Goal: Task Accomplishment & Management: Use online tool/utility

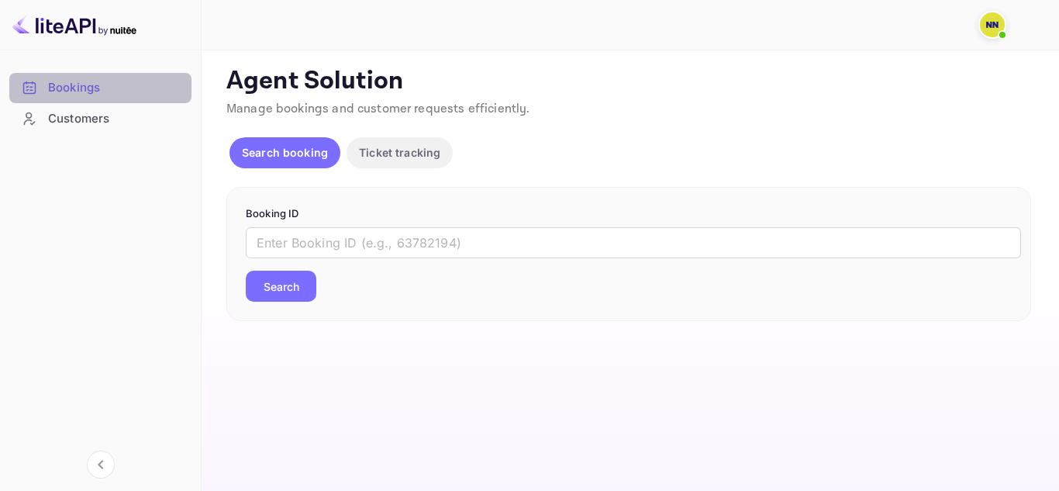
click at [114, 95] on div "Bookings" at bounding box center [116, 88] width 136 height 18
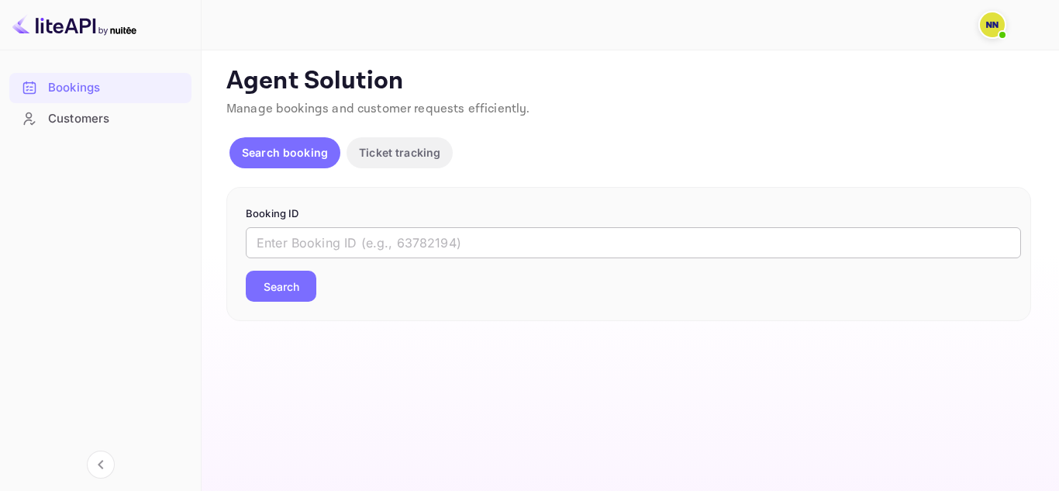
click at [368, 240] on input "text" at bounding box center [633, 242] width 775 height 31
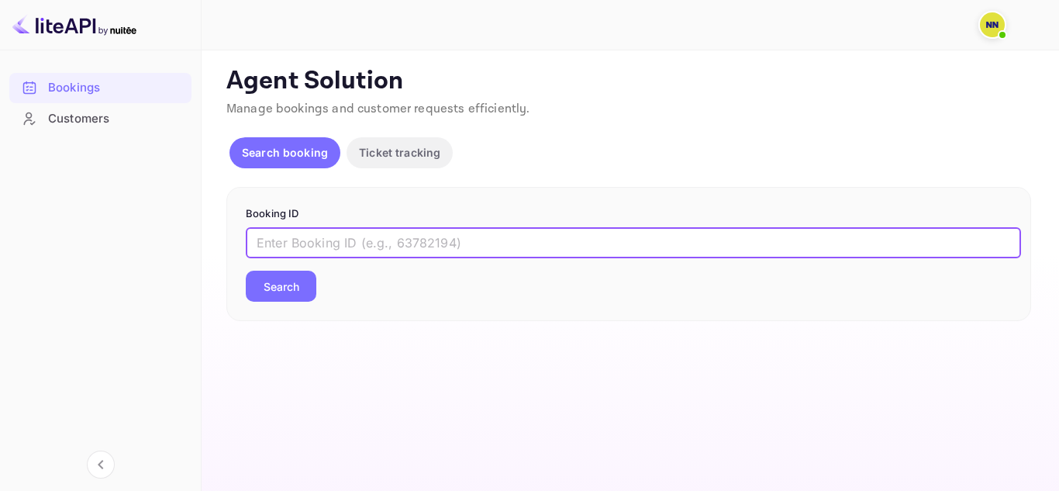
paste input "7994406"
type input "7994406"
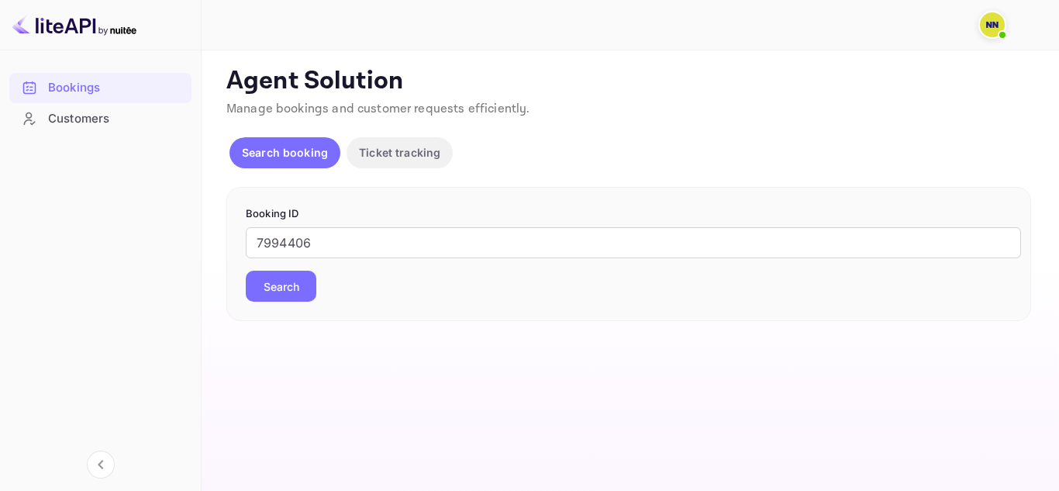
click at [291, 289] on button "Search" at bounding box center [281, 286] width 71 height 31
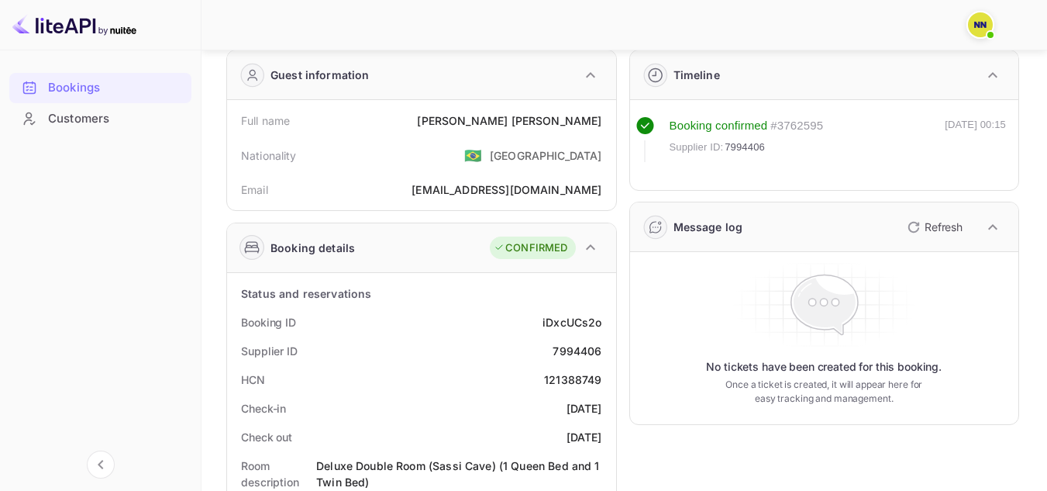
scroll to position [28, 0]
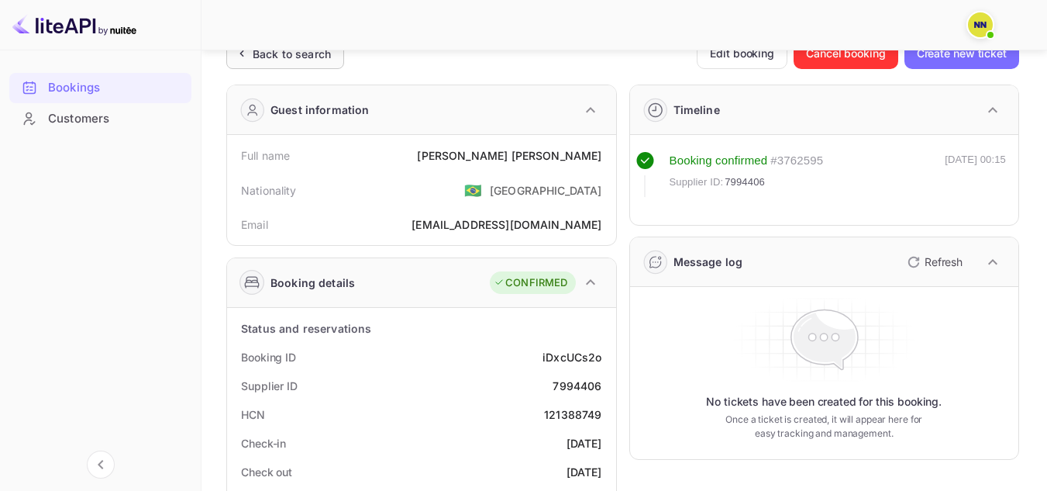
click at [316, 61] on div "Back to search" at bounding box center [292, 54] width 78 height 16
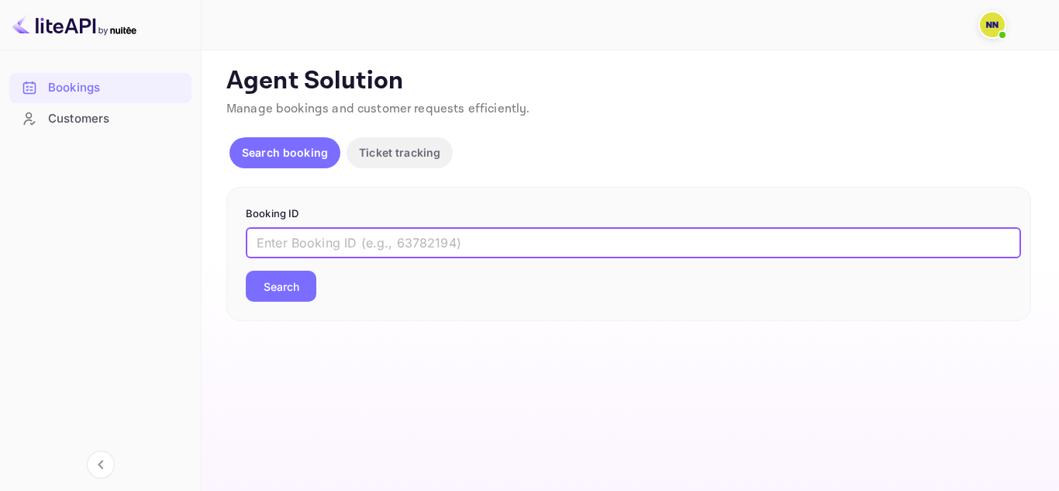
click at [324, 241] on input "text" at bounding box center [633, 242] width 775 height 31
paste input "7994406"
type input "7994406"
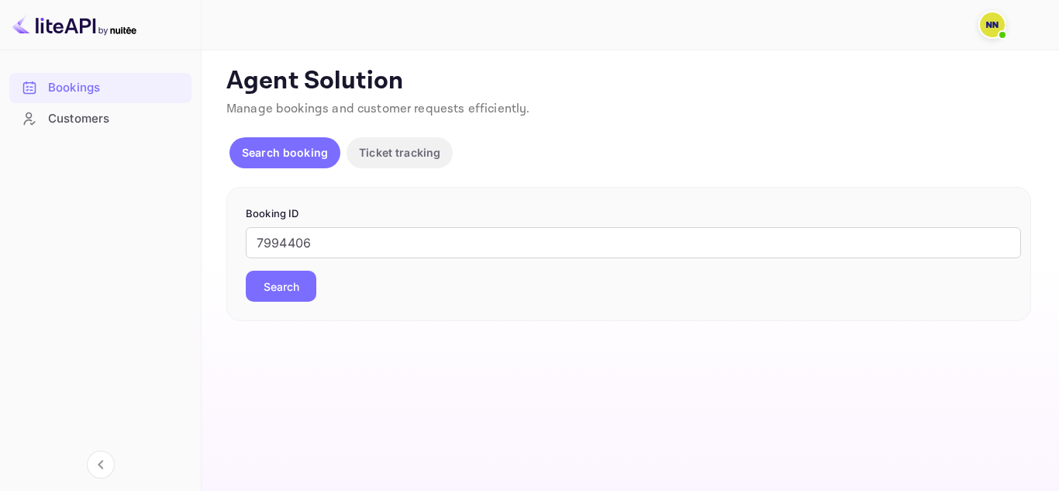
click at [284, 291] on button "Search" at bounding box center [281, 286] width 71 height 31
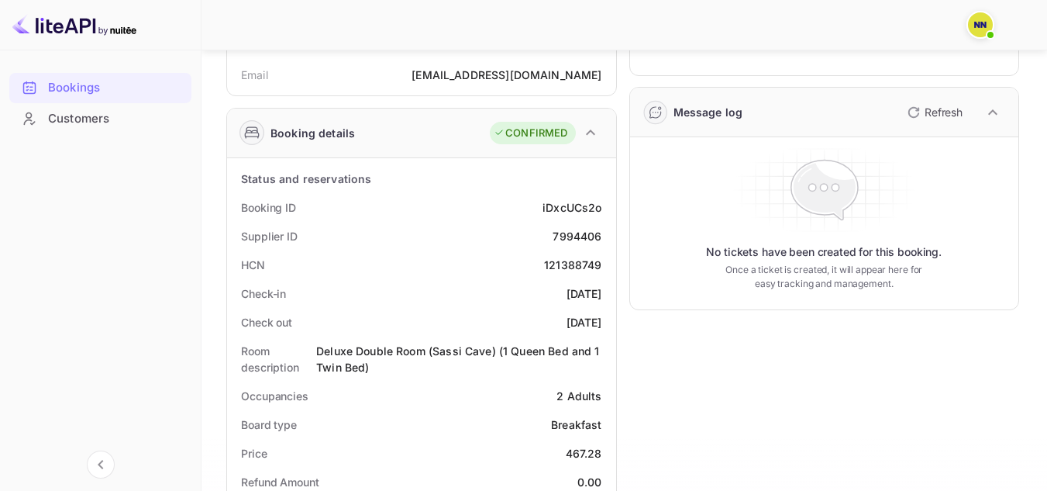
scroll to position [179, 0]
click at [567, 198] on div "iDxcUCs2o" at bounding box center [572, 206] width 59 height 16
copy div "iDxcUCs2o"
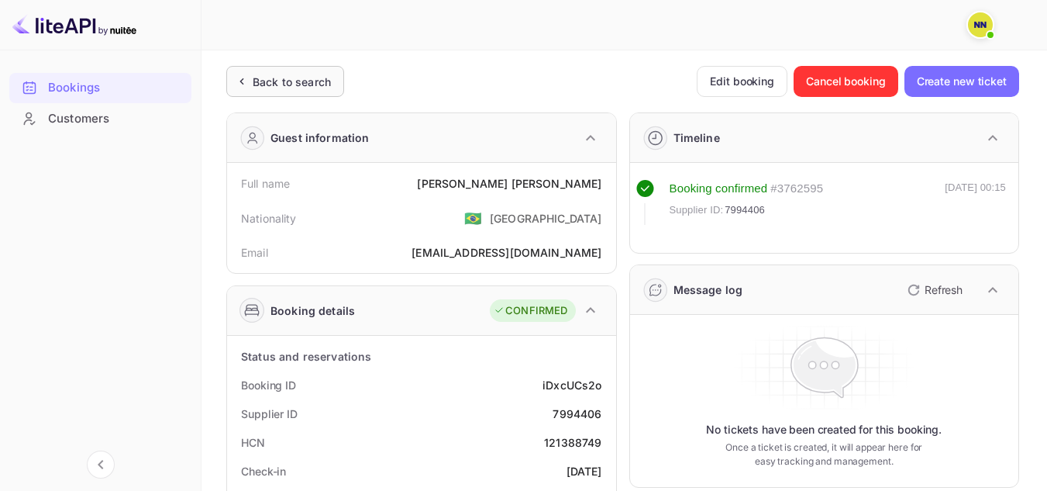
click at [256, 90] on div "Back to search" at bounding box center [285, 81] width 118 height 31
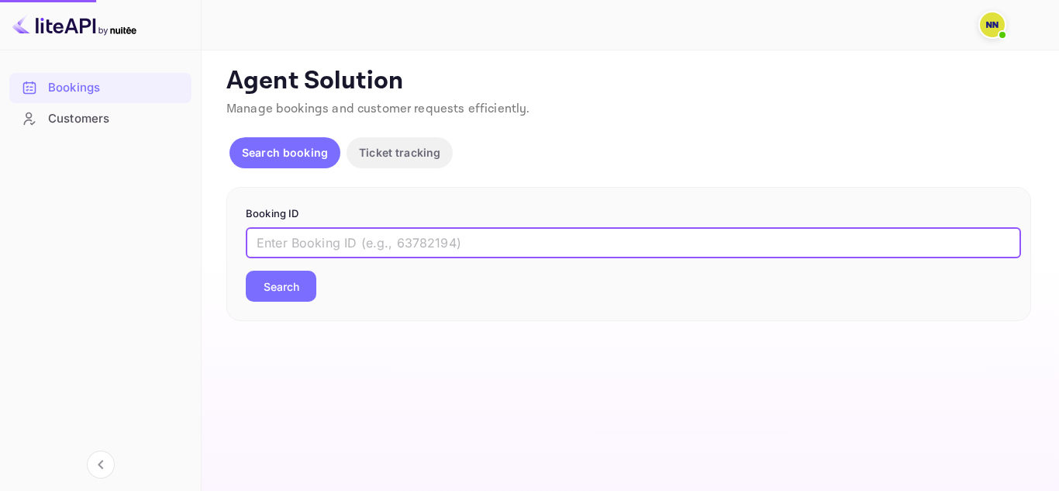
click at [302, 250] on input "text" at bounding box center [633, 242] width 775 height 31
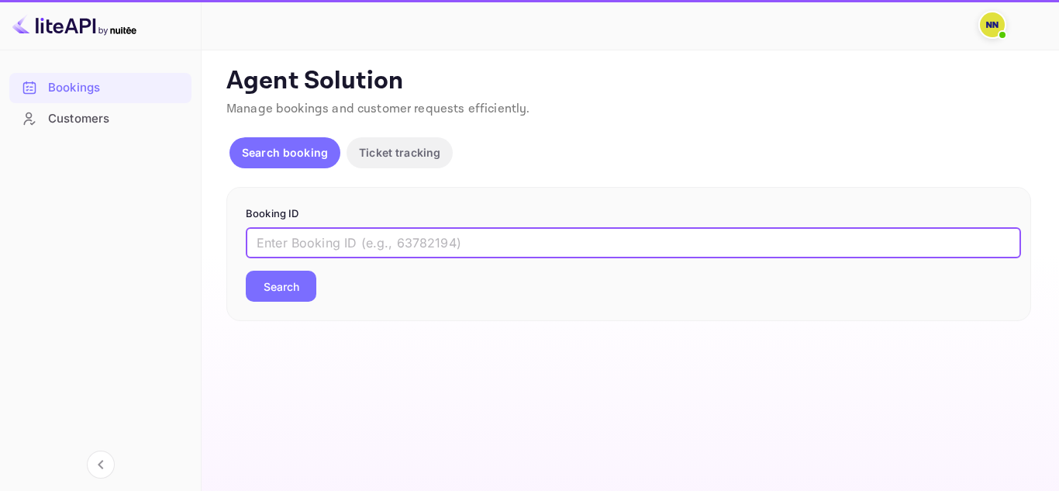
paste input "7994406"
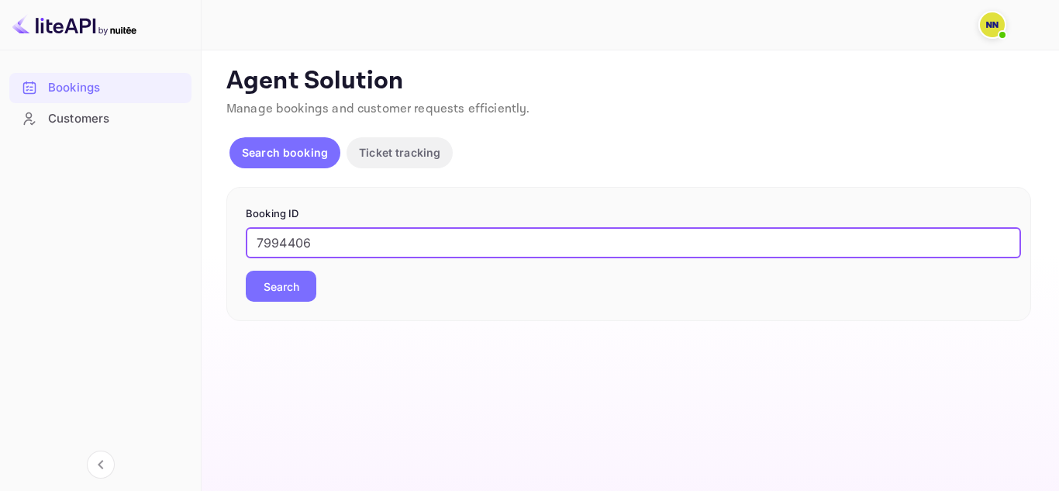
type input "7994406"
click at [285, 290] on button "Search" at bounding box center [281, 286] width 71 height 31
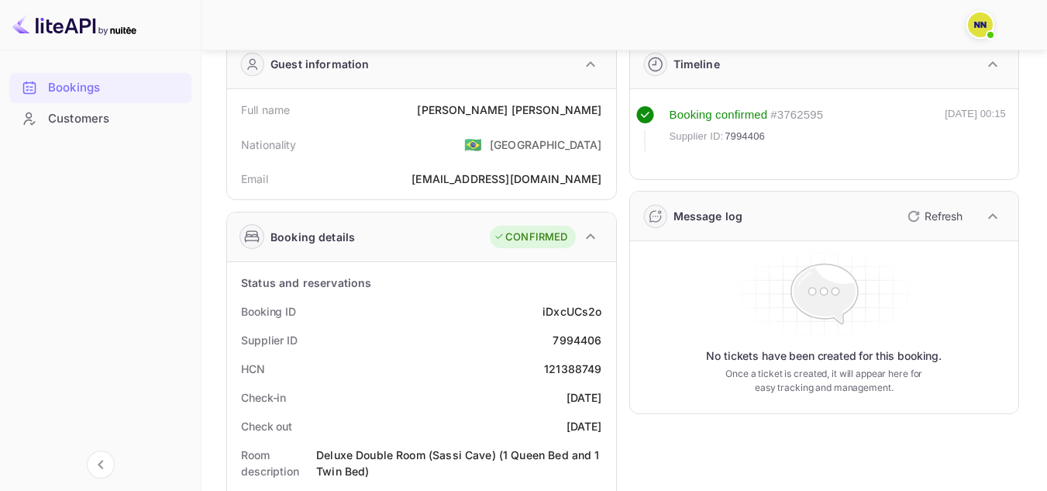
scroll to position [78, 0]
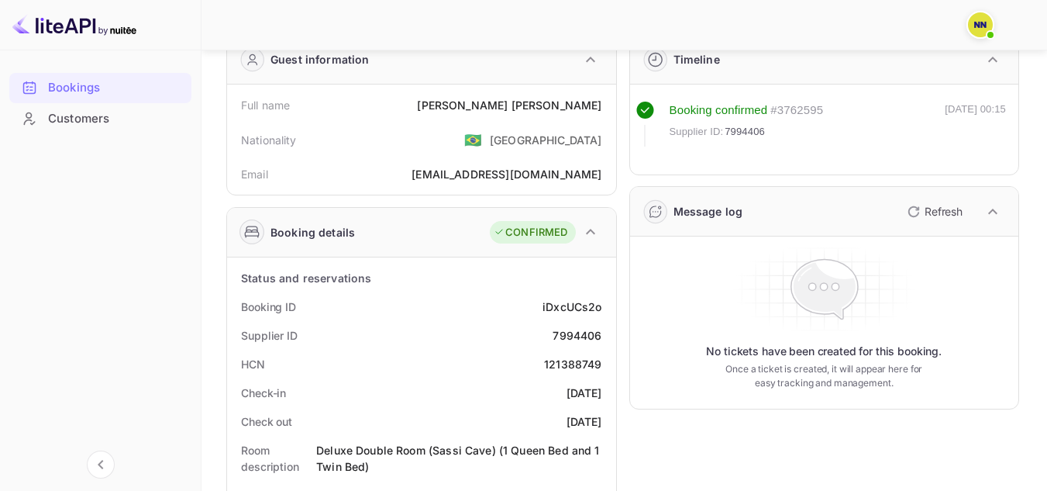
click at [558, 313] on div "iDxcUCs2o" at bounding box center [572, 306] width 59 height 16
copy div "iDxcUCs2o"
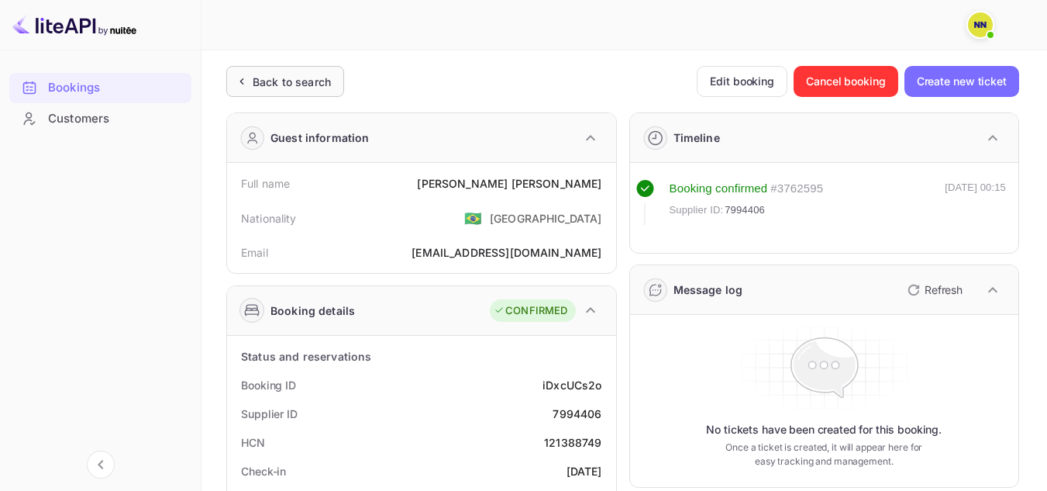
click at [315, 86] on div "Back to search" at bounding box center [292, 82] width 78 height 16
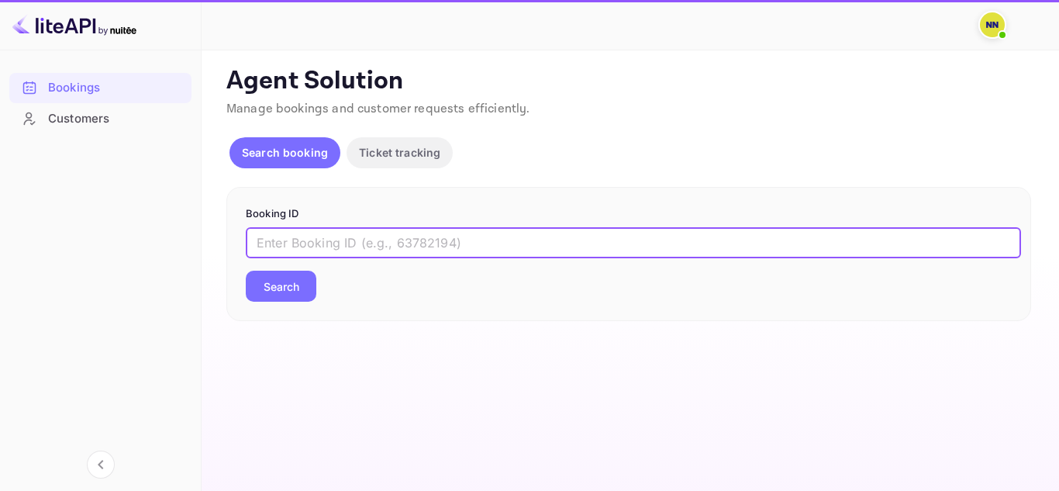
click at [323, 250] on input "text" at bounding box center [633, 242] width 775 height 31
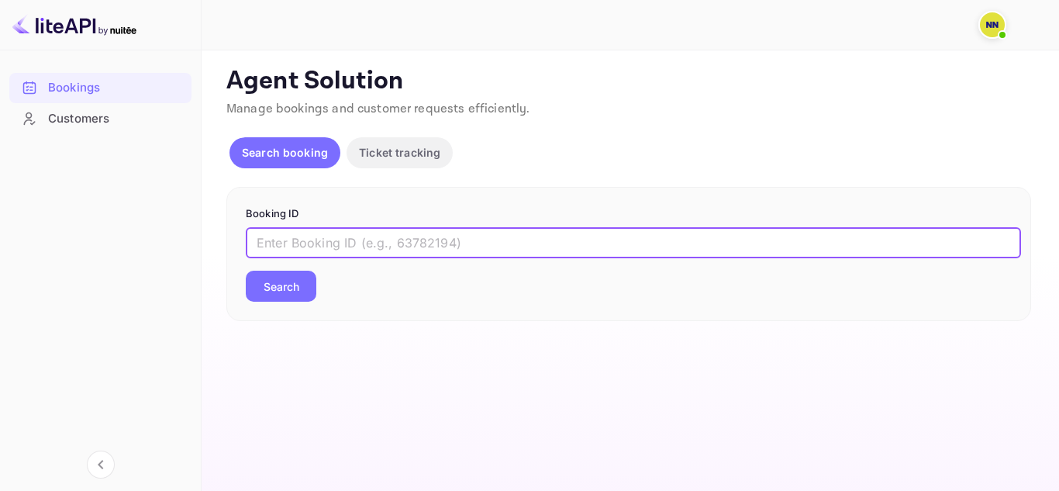
paste input "7994352"
type input "7994352"
click at [295, 273] on button "Search" at bounding box center [281, 286] width 71 height 31
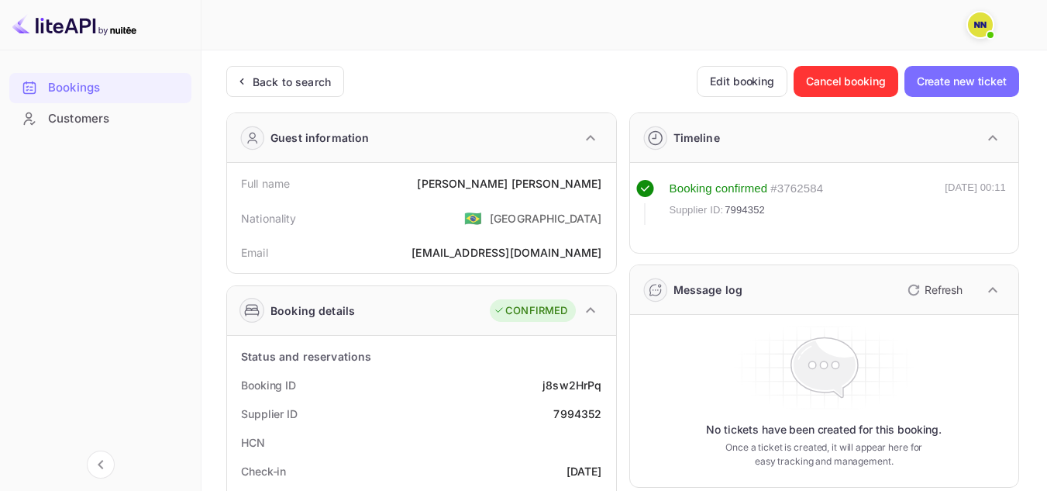
click at [564, 381] on div "j8sw2HrPq" at bounding box center [572, 385] width 59 height 16
copy div "j8sw2HrPq"
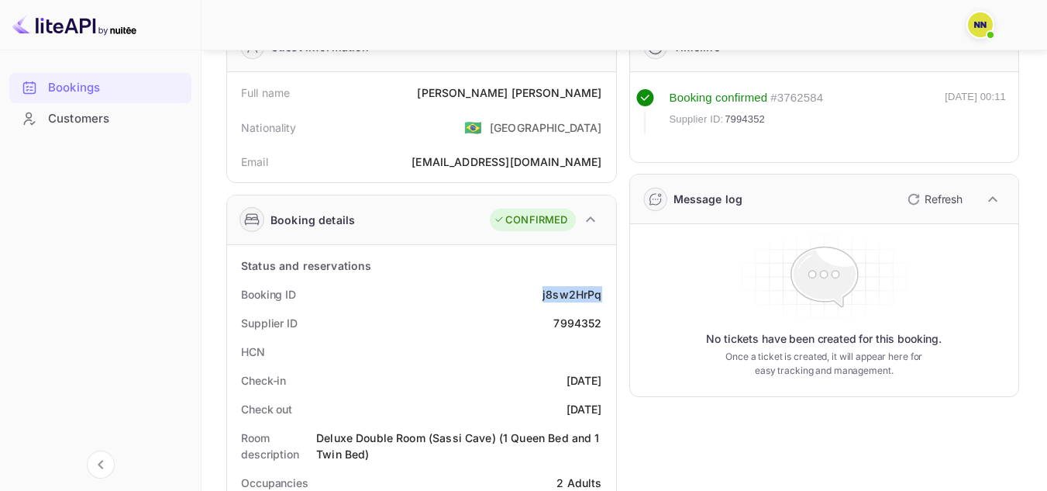
scroll to position [84, 0]
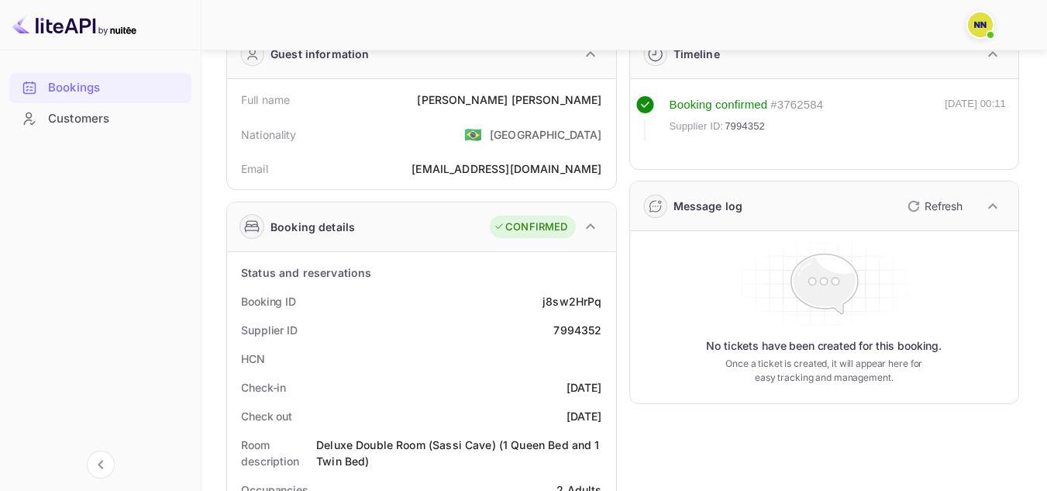
click at [541, 111] on div "Full name [PERSON_NAME]" at bounding box center [421, 99] width 377 height 29
click at [535, 102] on div "[PERSON_NAME]" at bounding box center [509, 99] width 184 height 16
copy div "[PERSON_NAME]"
click at [535, 102] on div "[PERSON_NAME]" at bounding box center [509, 99] width 184 height 16
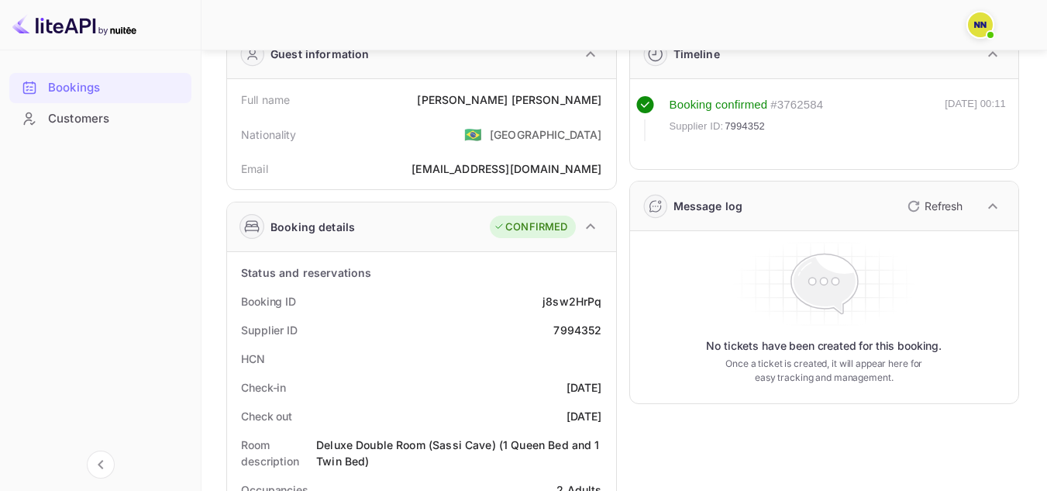
click at [535, 101] on div "[PERSON_NAME]" at bounding box center [509, 99] width 184 height 16
copy div "[PERSON_NAME]"
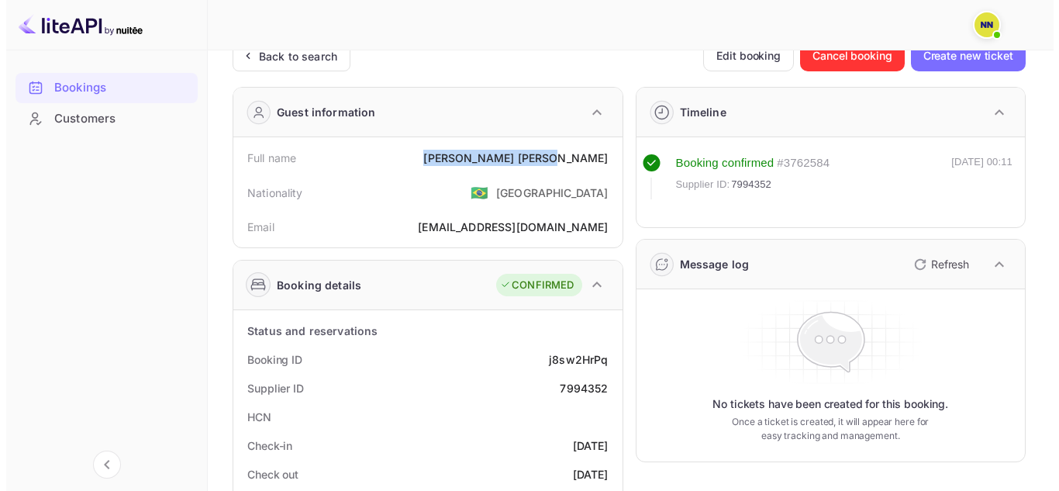
scroll to position [0, 0]
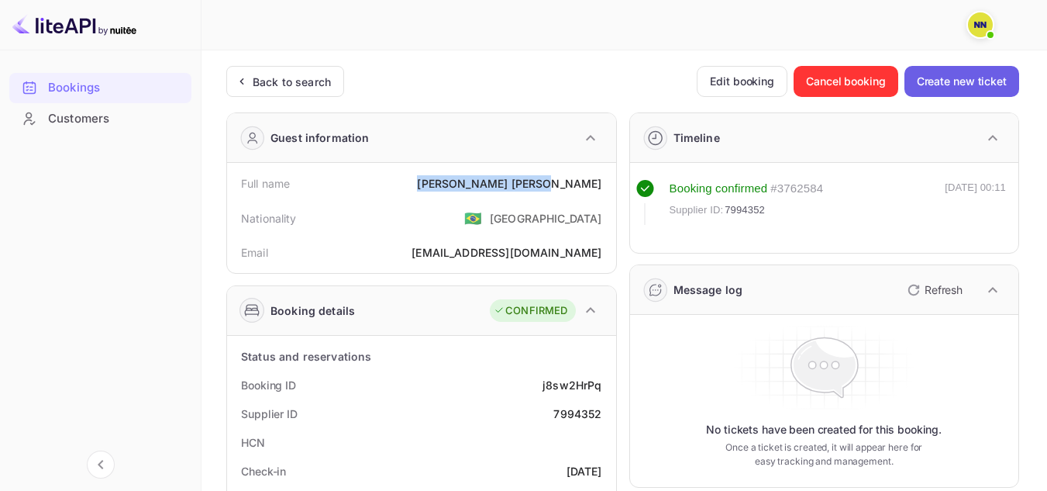
click at [932, 74] on button "Create new ticket" at bounding box center [962, 81] width 115 height 31
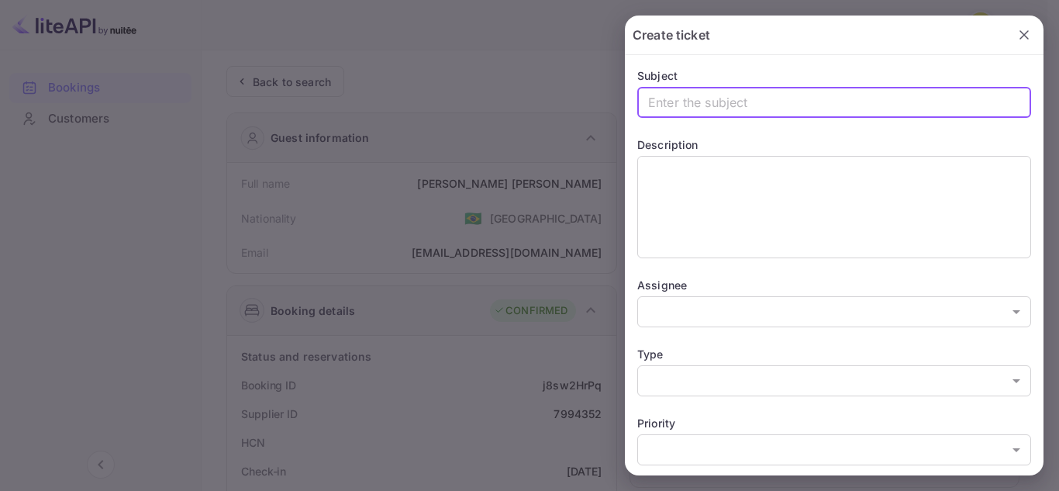
click at [758, 99] on input "text" at bounding box center [834, 102] width 394 height 31
drag, startPoint x: 758, startPoint y: 99, endPoint x: 776, endPoint y: 102, distance: 18.0
click at [776, 102] on input "Waiver Request |" at bounding box center [834, 102] width 394 height 31
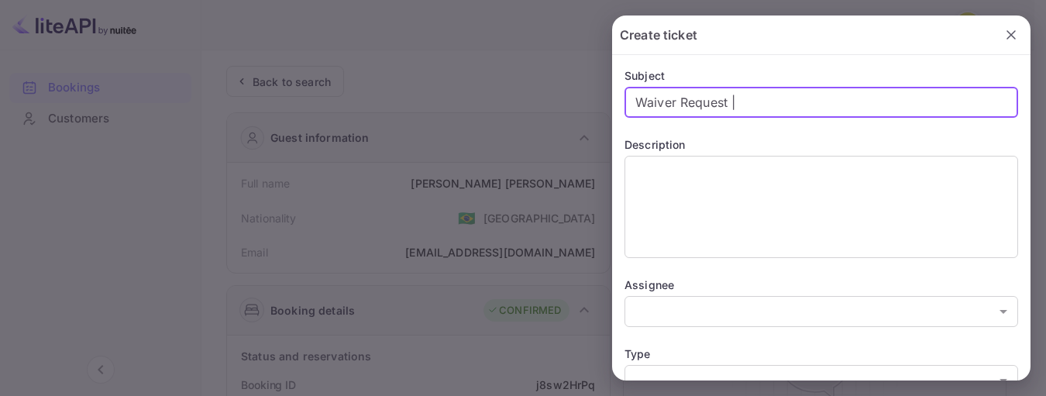
paste input "7994352"
type input "Waiver Request | 7994352"
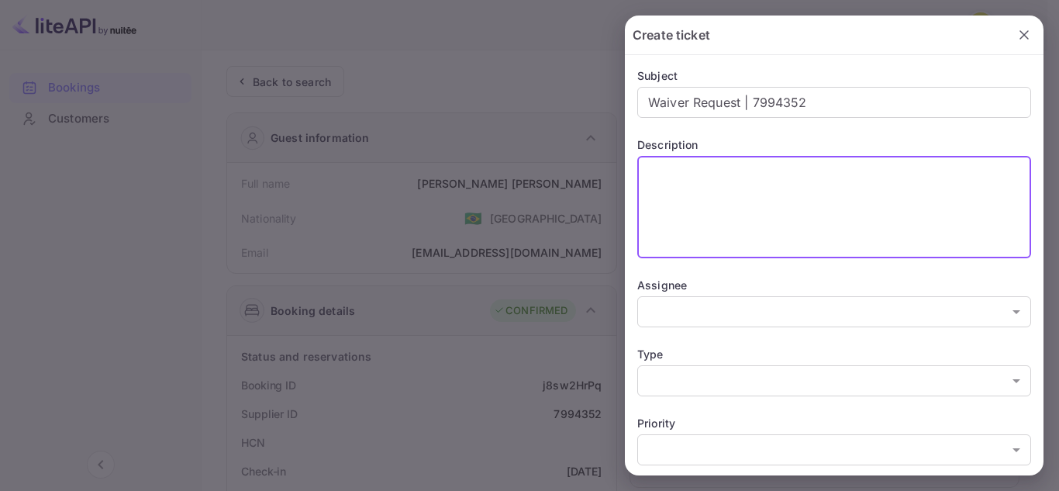
click at [764, 236] on textarea at bounding box center [834, 207] width 372 height 89
paste textarea "We are writing to inform you that the referenced booking was not successfully p…"
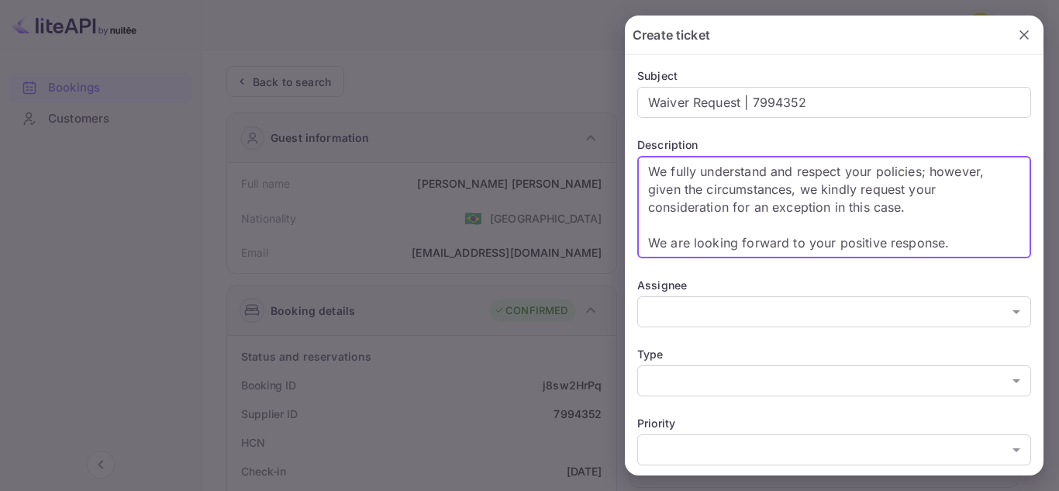
scroll to position [214, 0]
type textarea "Dear Travel Partner, Greetings from [DOMAIN_NAME]! We are writing to inform you…"
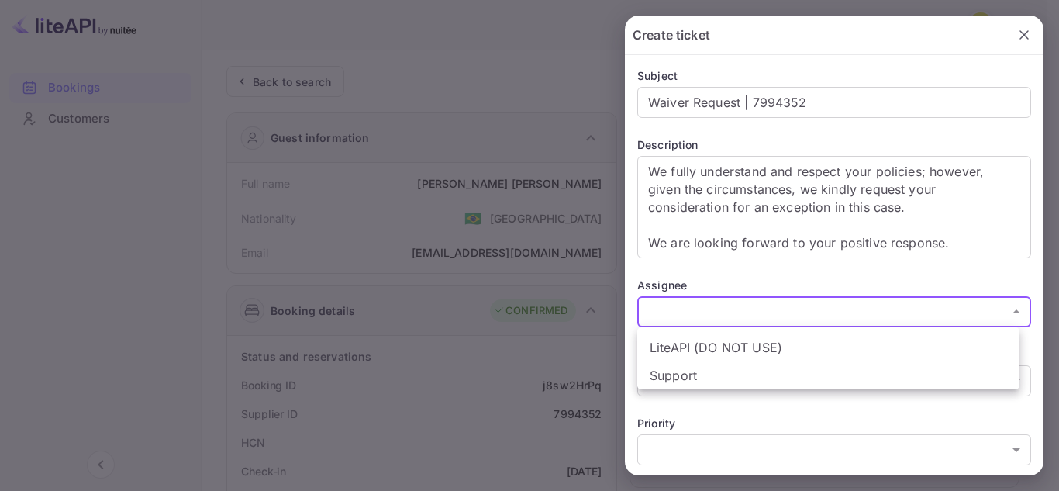
click at [803, 281] on div at bounding box center [529, 245] width 1059 height 491
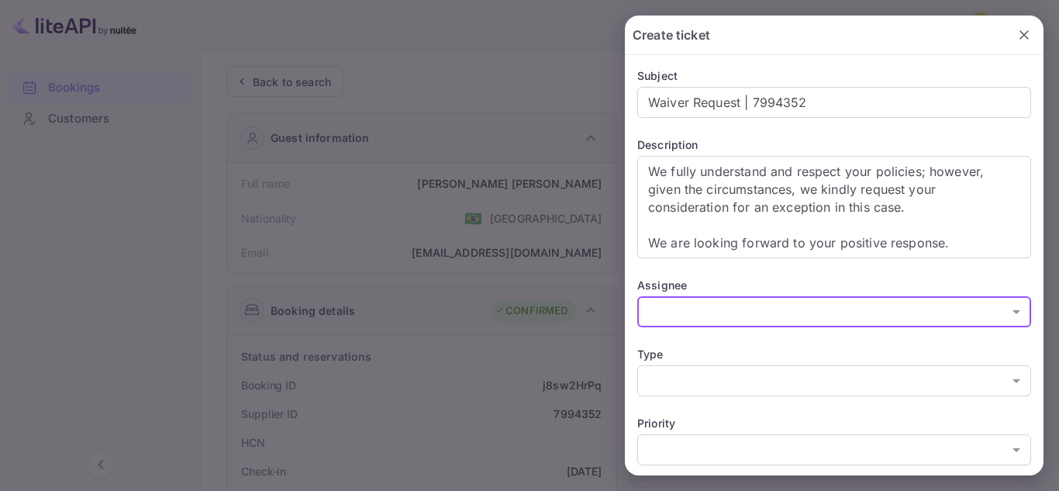
click at [837, 396] on div "Subject Waiver Request | 7994352 ​ Description Dear Travel Partner, Greetings f…" at bounding box center [834, 387] width 419 height 664
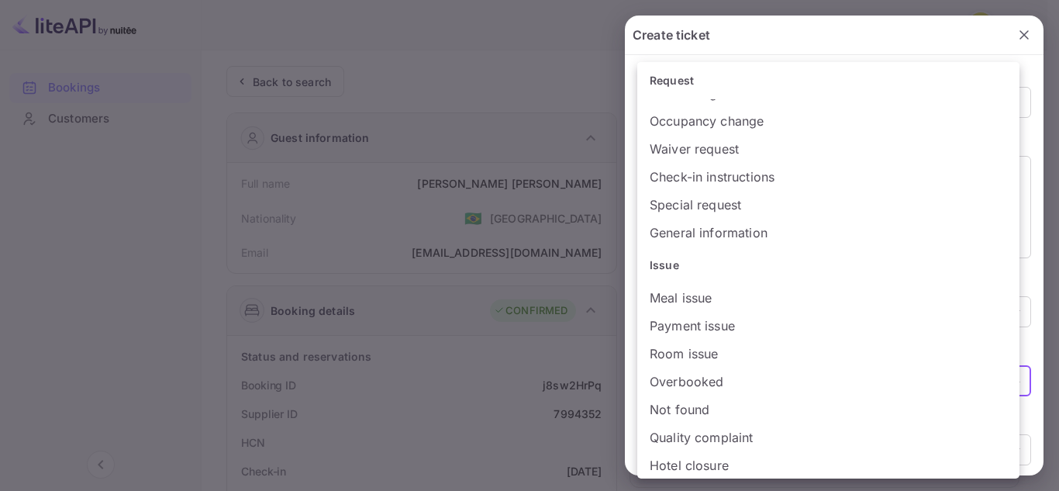
scroll to position [54, 0]
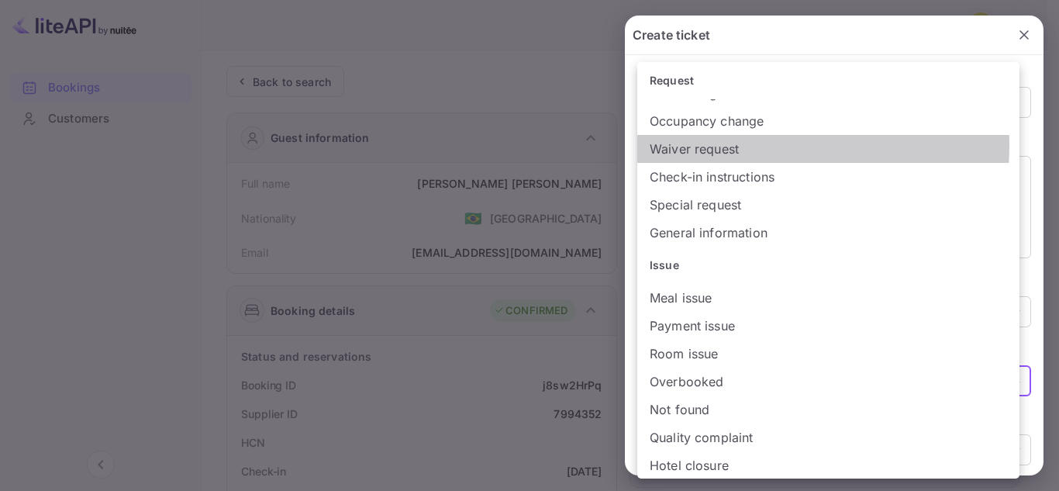
click at [710, 145] on li "Waiver request" at bounding box center [828, 149] width 382 height 28
type input "Waiver request"
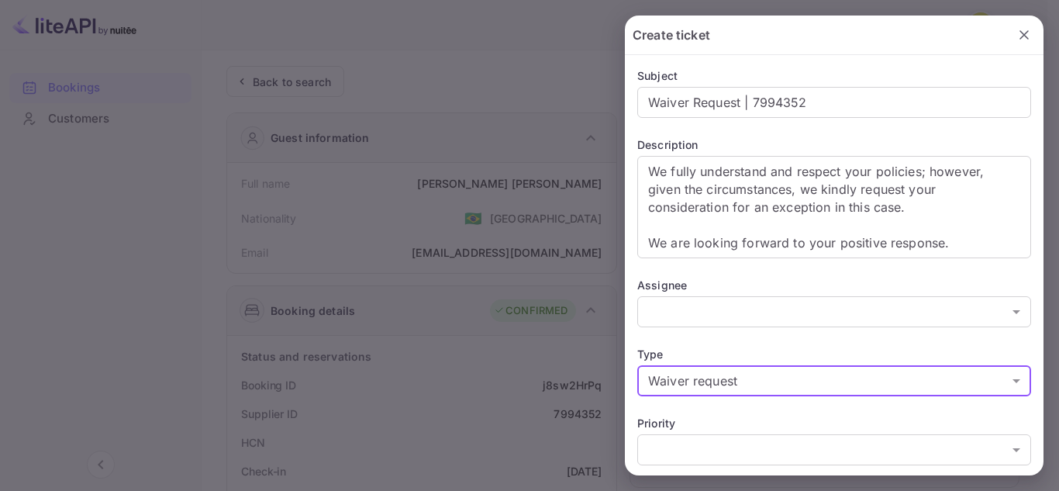
scroll to position [243, 0]
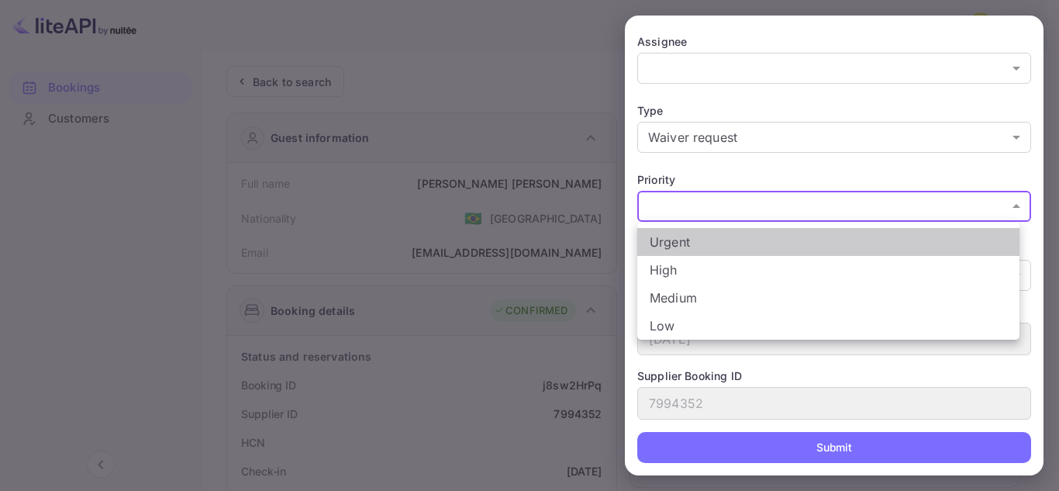
click at [735, 243] on li "Urgent" at bounding box center [828, 242] width 382 height 28
type input "urgent"
click at [735, 243] on li "Urgent" at bounding box center [828, 242] width 382 height 28
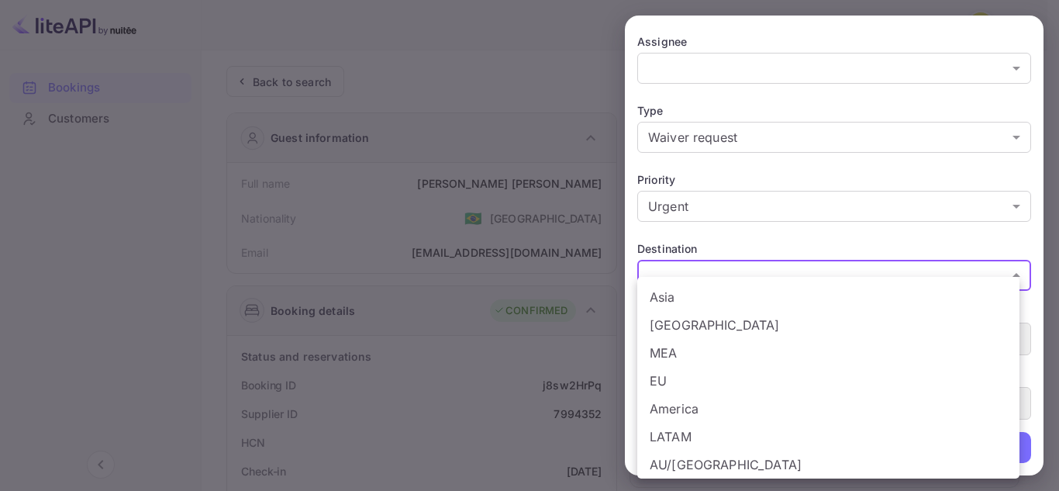
click at [762, 247] on div at bounding box center [529, 245] width 1059 height 491
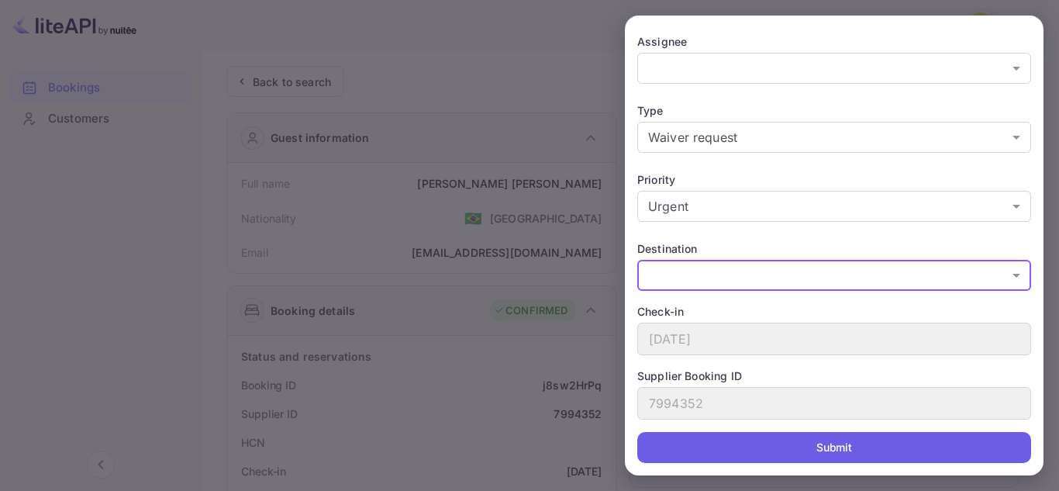
click at [836, 454] on button "Submit" at bounding box center [834, 447] width 394 height 31
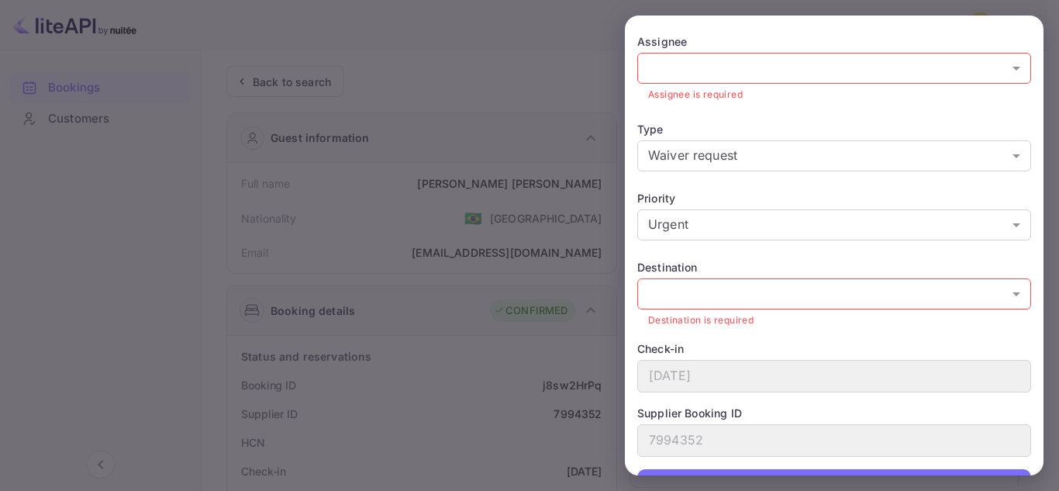
scroll to position [183, 0]
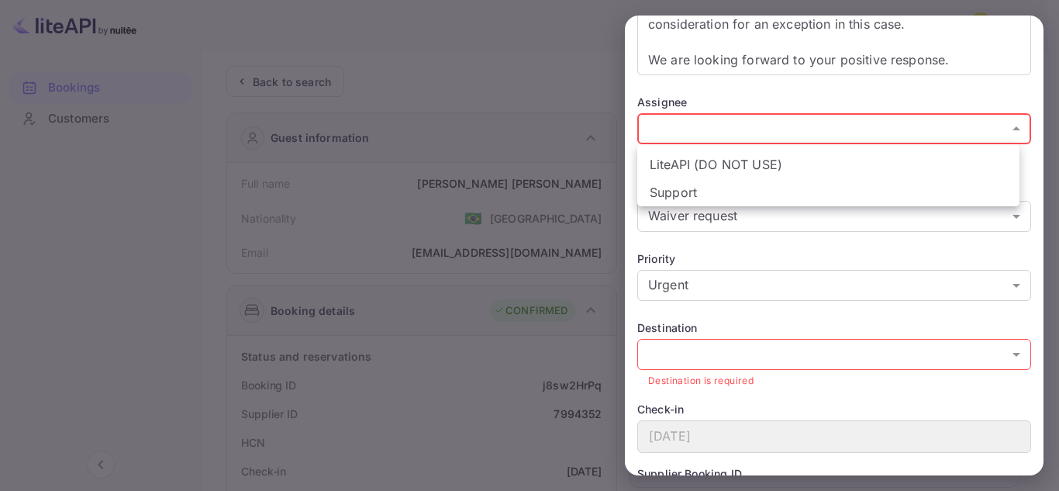
click at [708, 188] on li "Support" at bounding box center [828, 192] width 382 height 28
type input "21712371091601"
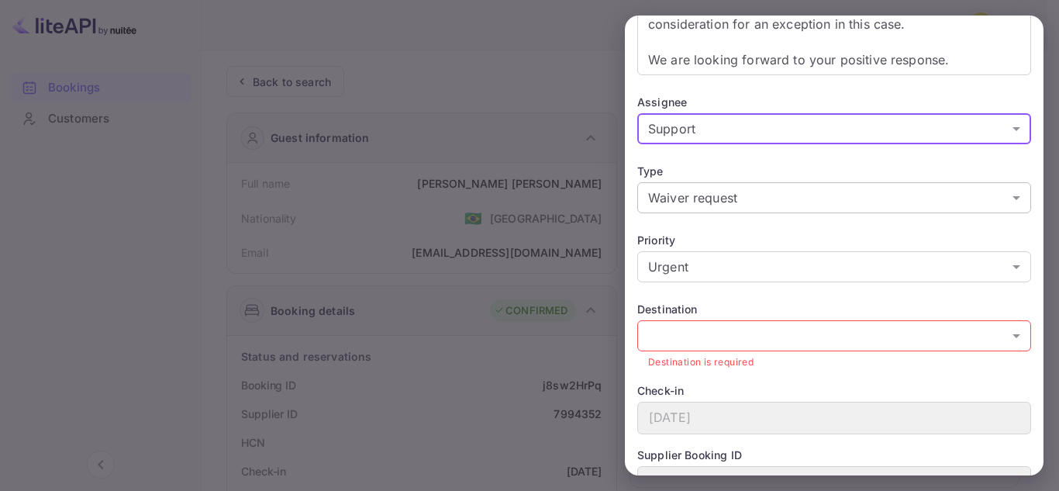
scroll to position [262, 0]
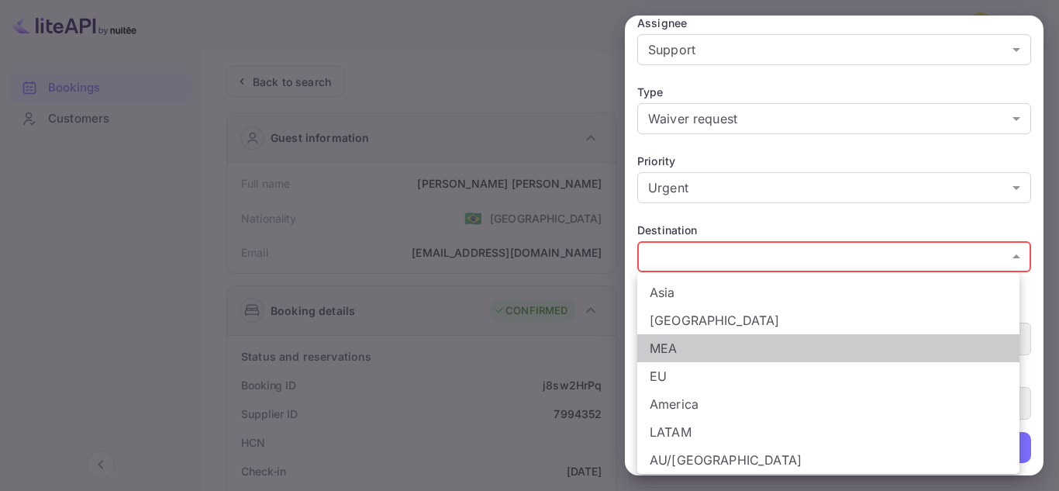
click at [741, 355] on li "MEA" at bounding box center [828, 348] width 382 height 28
type input "MEA"
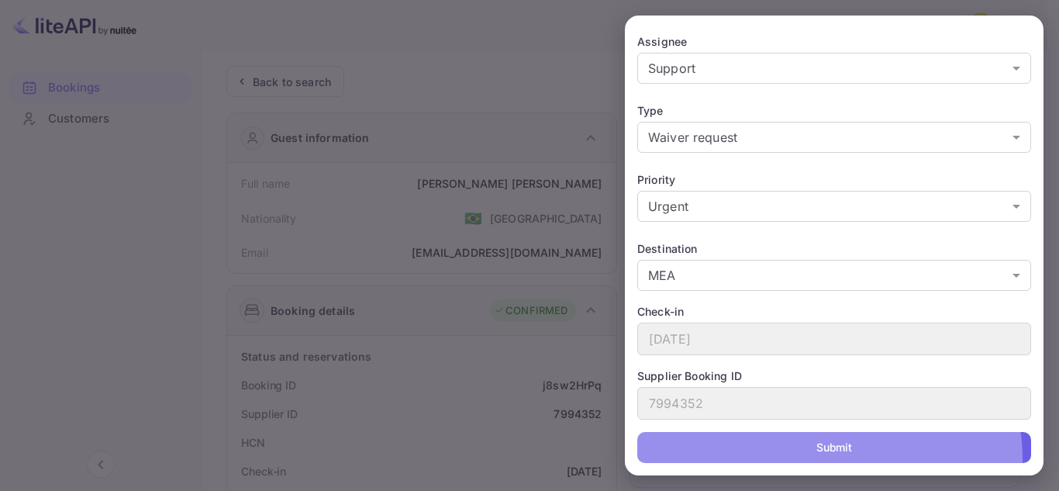
click at [807, 460] on button "Submit" at bounding box center [834, 447] width 394 height 31
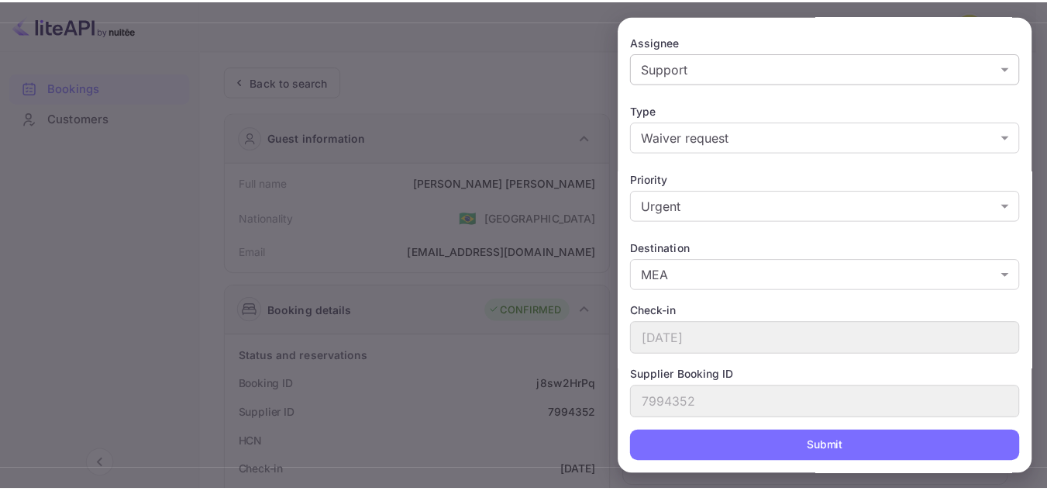
scroll to position [0, 0]
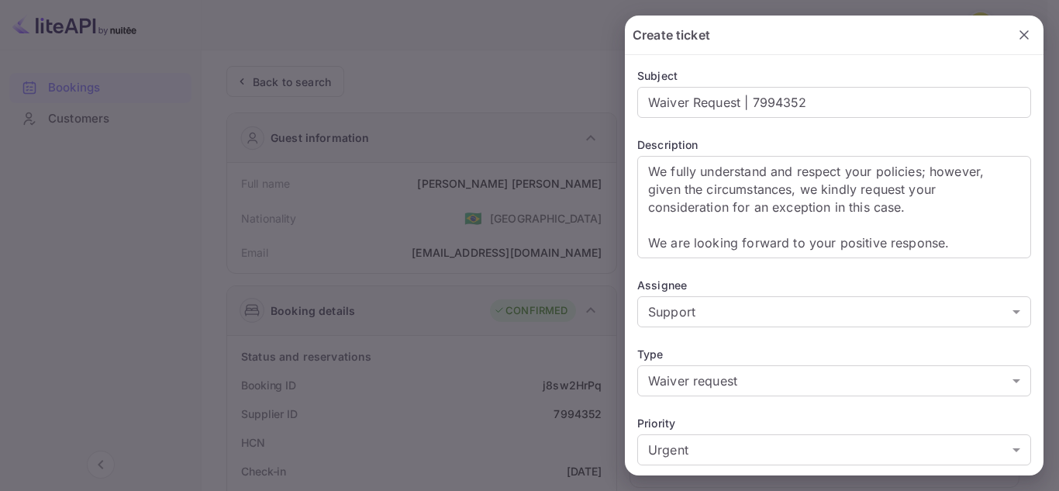
click at [1016, 36] on icon "button" at bounding box center [1024, 35] width 16 height 16
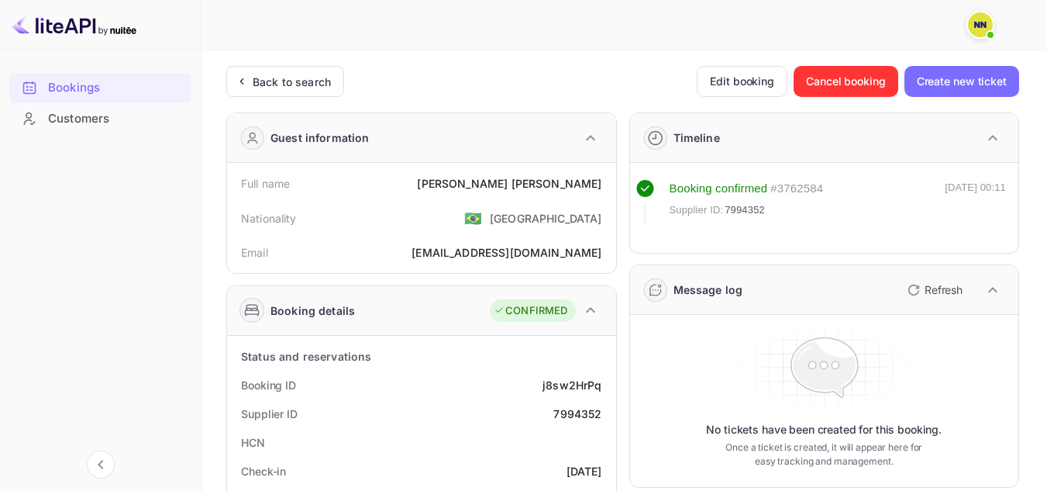
click at [973, 27] on img at bounding box center [980, 24] width 25 height 25
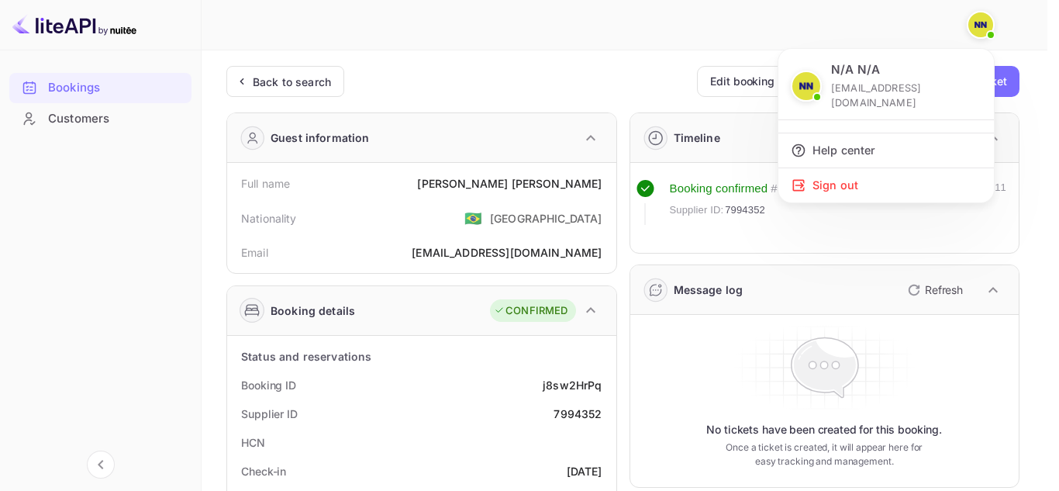
click at [973, 27] on div at bounding box center [529, 245] width 1059 height 491
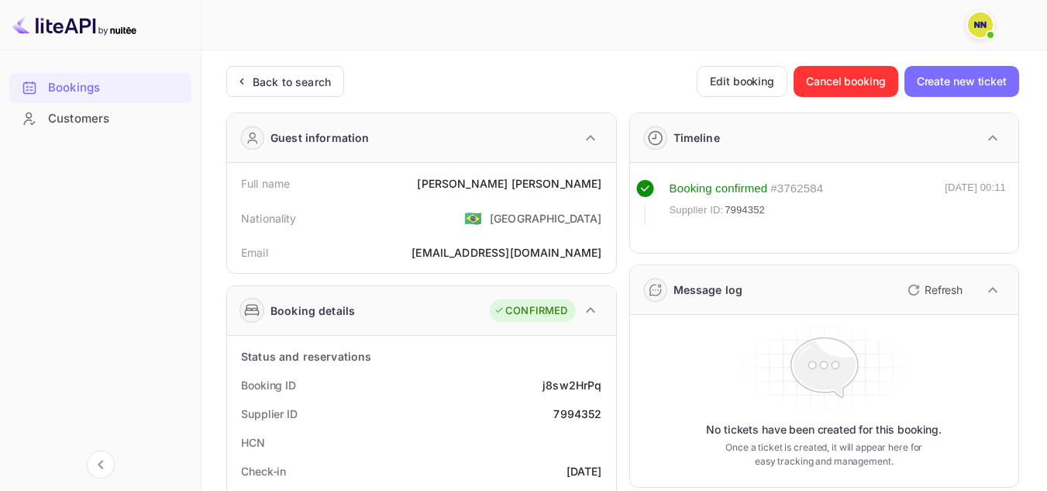
click at [564, 404] on div "Supplier ID 7994352" at bounding box center [421, 413] width 377 height 29
click at [567, 414] on div "7994352" at bounding box center [577, 413] width 48 height 16
copy div "7994352"
click at [565, 390] on div "j8sw2HrPq" at bounding box center [572, 385] width 59 height 16
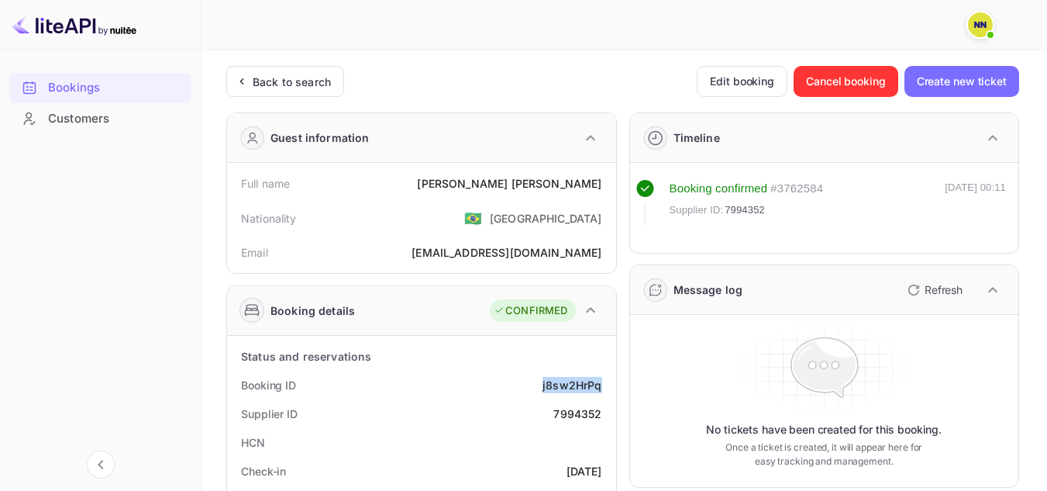
click at [565, 390] on div "j8sw2HrPq" at bounding box center [572, 385] width 59 height 16
copy div "j8sw2HrPq"
click at [266, 91] on div "Back to search" at bounding box center [285, 81] width 118 height 31
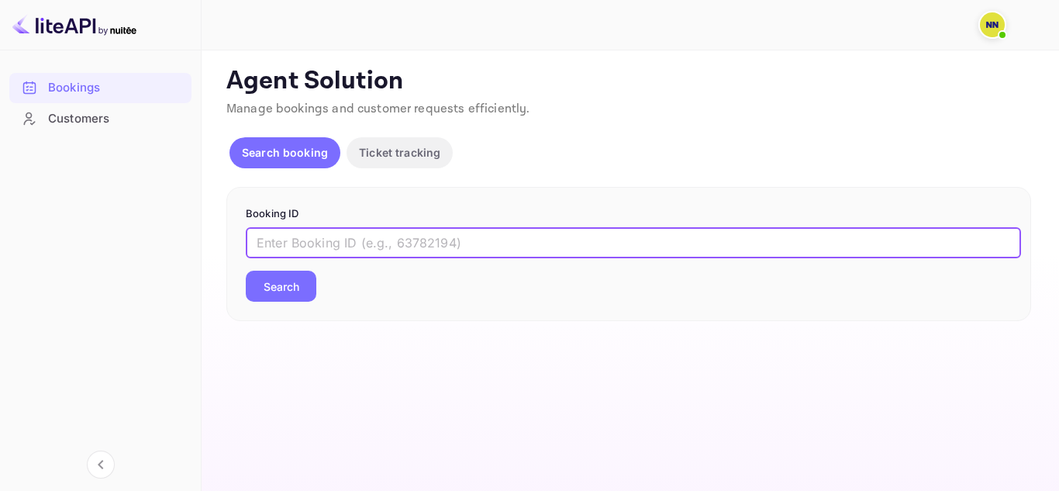
click at [264, 236] on input "text" at bounding box center [633, 242] width 775 height 31
paste input "395958"
click at [280, 286] on button "Search" at bounding box center [281, 286] width 71 height 31
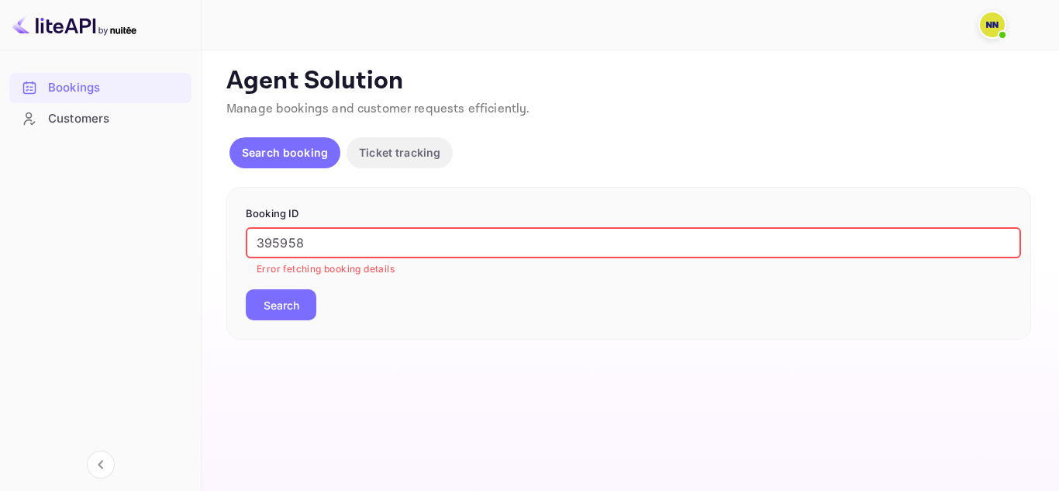
click at [432, 255] on input "395958" at bounding box center [633, 242] width 775 height 31
paste input "7264153"
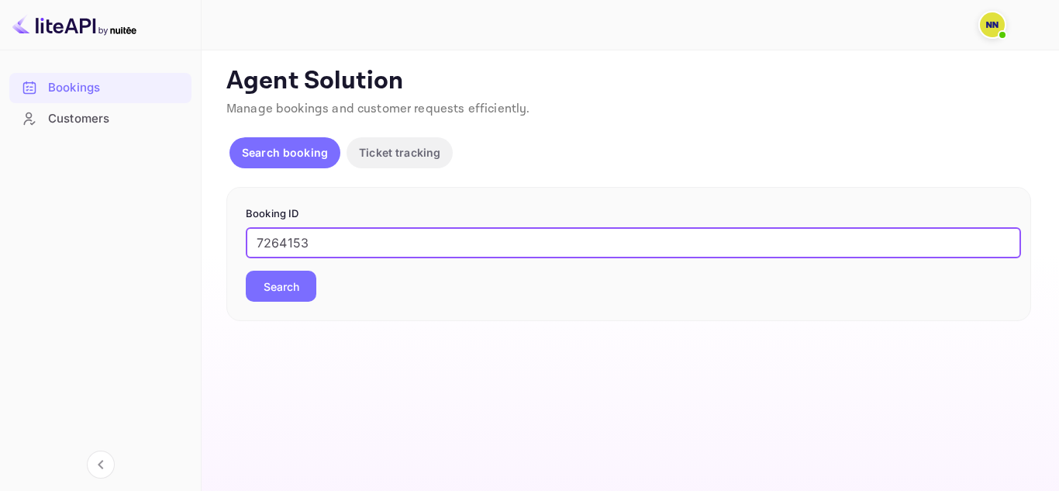
type input "7264153"
click at [274, 291] on button "Search" at bounding box center [281, 286] width 71 height 31
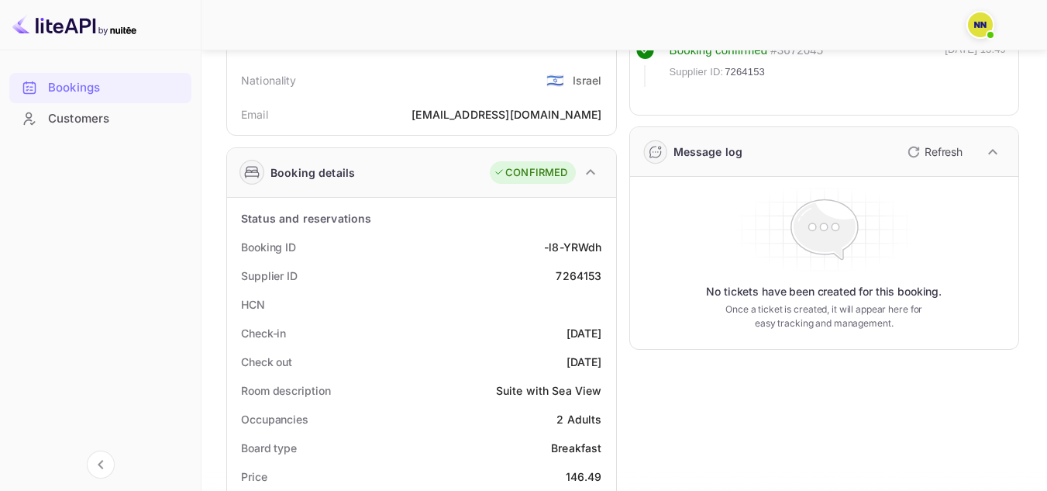
scroll to position [139, 0]
drag, startPoint x: 543, startPoint y: 253, endPoint x: 605, endPoint y: 244, distance: 61.8
click at [605, 244] on div "Booking ID -l8-YRWdh" at bounding box center [421, 246] width 377 height 29
copy div "-l8-YRWdh"
